Goal: Transaction & Acquisition: Subscribe to service/newsletter

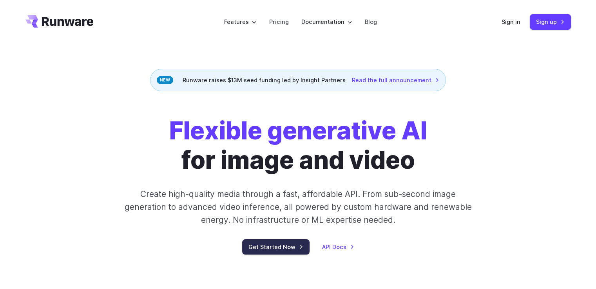
click at [288, 242] on link "Get Started Now" at bounding box center [275, 246] width 67 height 15
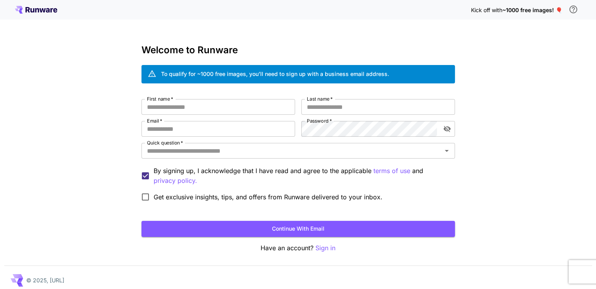
click at [234, 195] on span "Get exclusive insights, tips, and offers from Runware delivered to your inbox." at bounding box center [268, 196] width 229 height 9
click at [63, 135] on div "Kick off with ~1000 free images! 🎈 Welcome to Runware To qualify for ~1000 free…" at bounding box center [298, 147] width 596 height 295
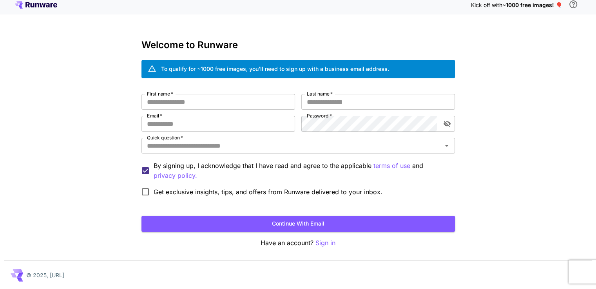
scroll to position [5, 0]
